Goal: Navigation & Orientation: Find specific page/section

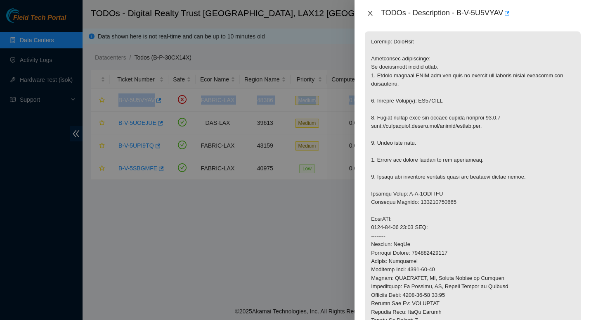
click at [367, 15] on icon "close" at bounding box center [370, 13] width 7 height 7
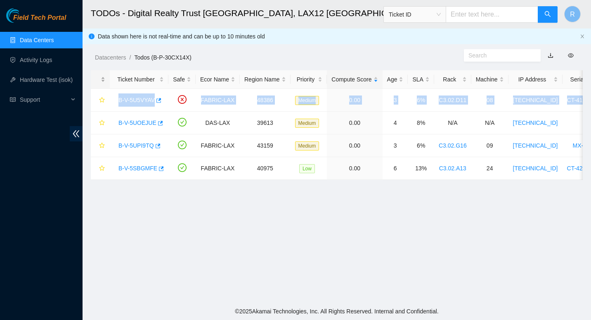
scroll to position [155, 0]
